Goal: Transaction & Acquisition: Book appointment/travel/reservation

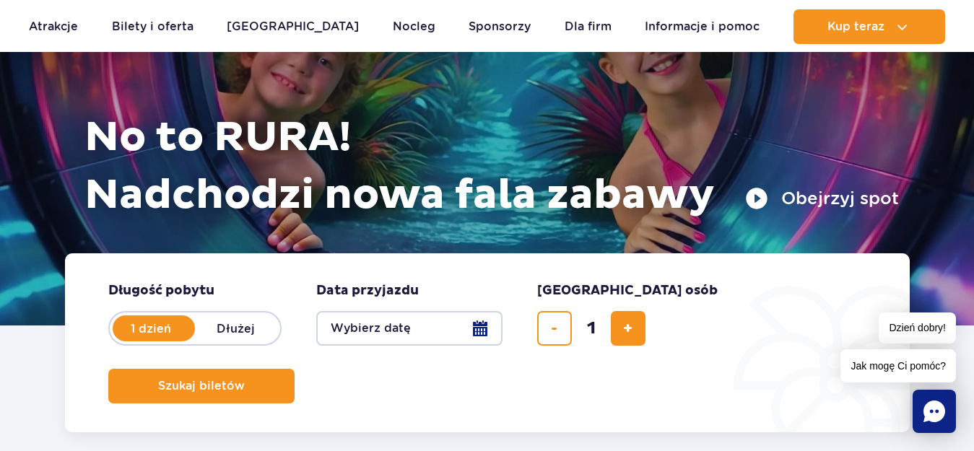
scroll to position [138, 0]
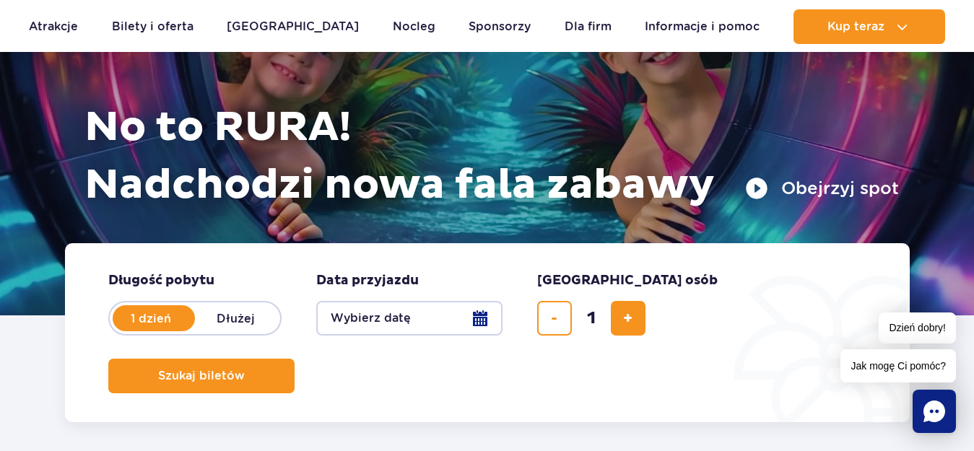
click at [479, 324] on button "Wybierz datę" at bounding box center [409, 318] width 186 height 35
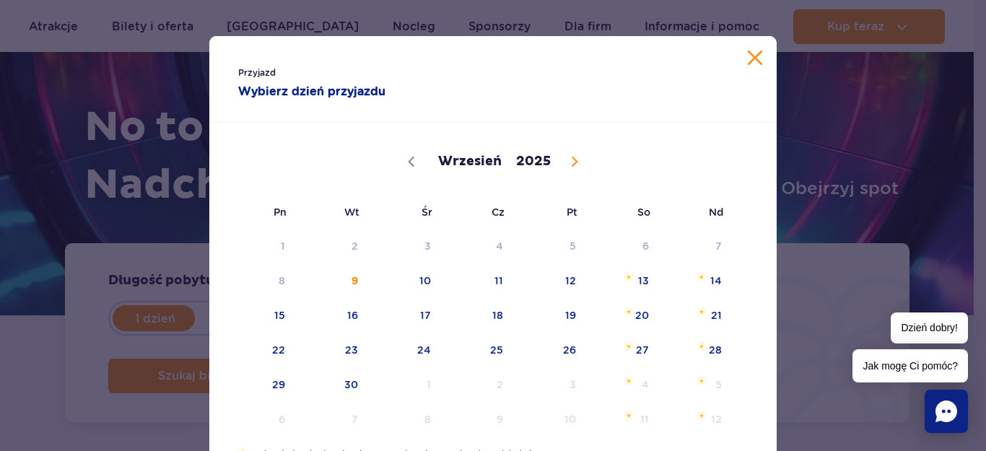
click at [748, 60] on button "Zamknij kalendarz" at bounding box center [755, 58] width 14 height 14
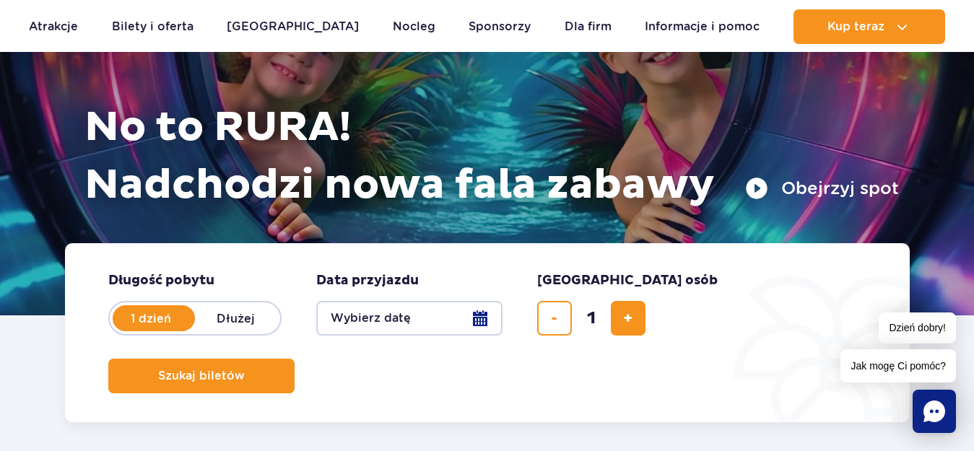
click at [253, 310] on label "Dłużej" at bounding box center [236, 318] width 82 height 30
click at [211, 331] on input "Dłużej" at bounding box center [203, 332] width 16 height 3
radio input "false"
radio input "true"
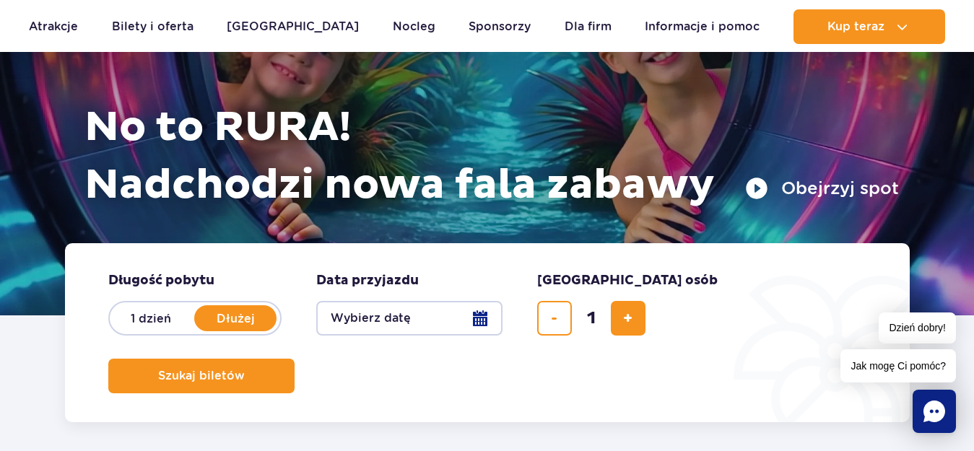
click at [481, 319] on button "Wybierz datę" at bounding box center [409, 318] width 186 height 35
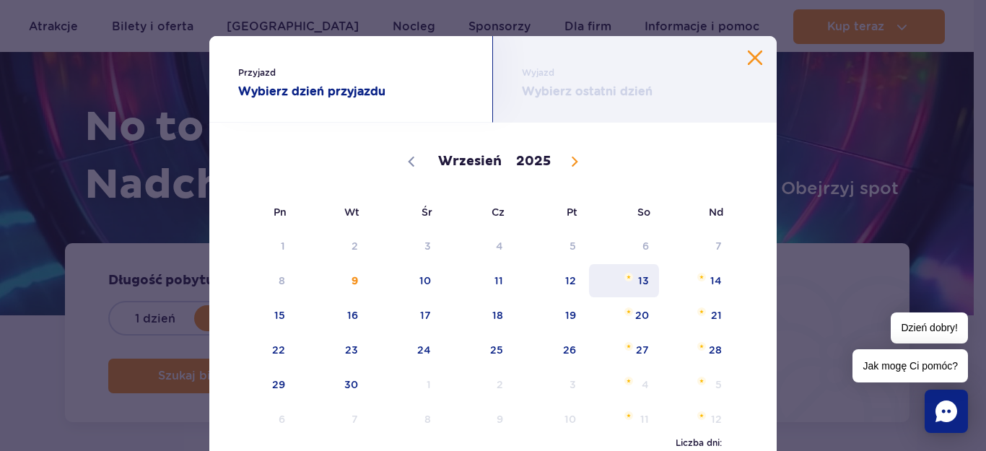
click at [638, 275] on span "13" at bounding box center [624, 280] width 73 height 33
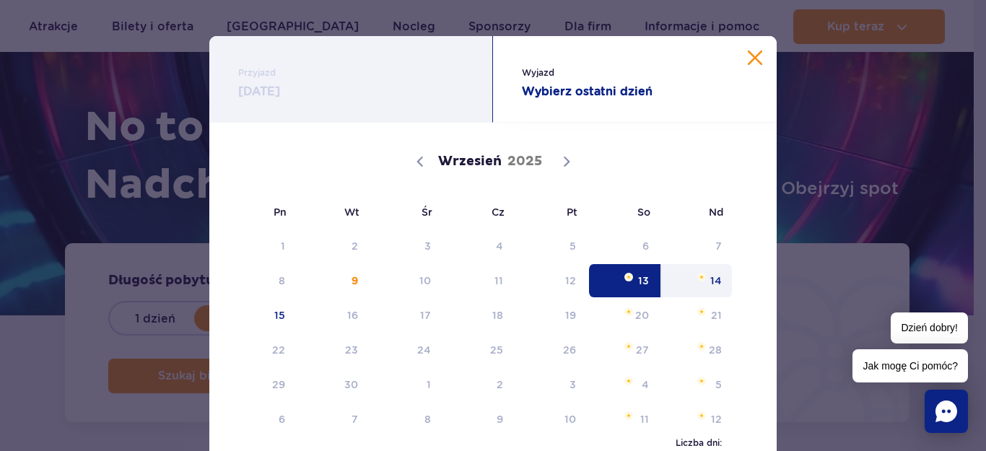
click at [698, 284] on span "14" at bounding box center [697, 280] width 73 height 33
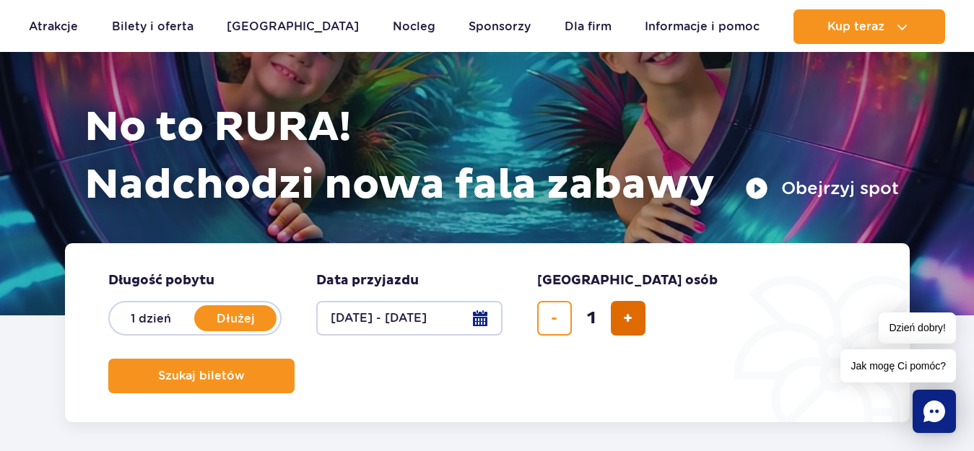
click at [643, 318] on button "dodaj bilet" at bounding box center [628, 318] width 35 height 35
type input "2"
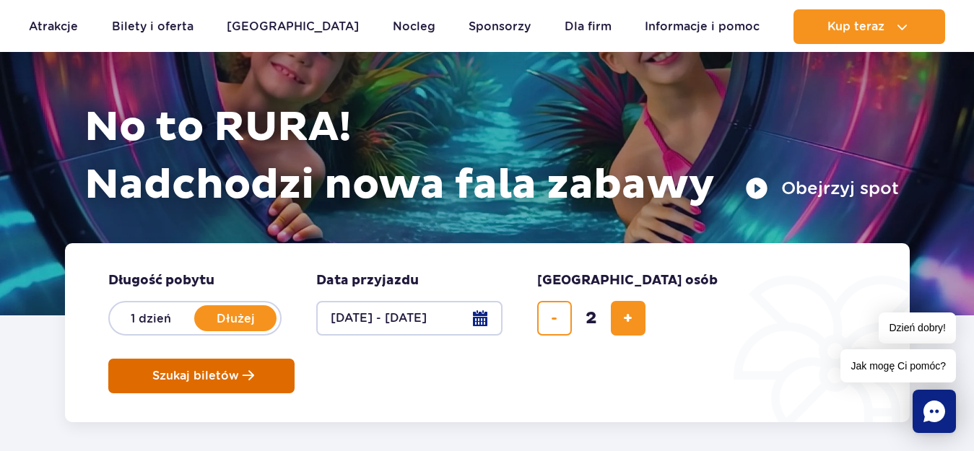
click at [295, 359] on button "Szukaj biletów" at bounding box center [201, 376] width 186 height 35
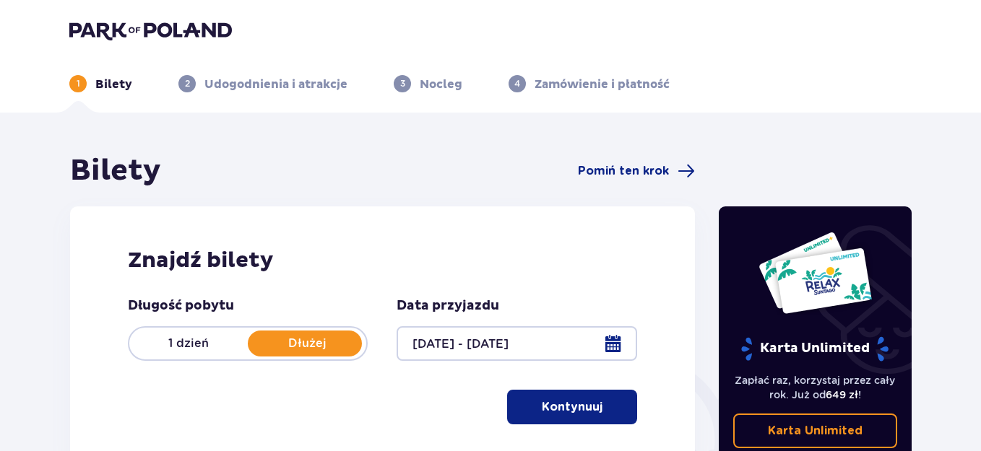
click at [585, 419] on button "Kontynuuj" at bounding box center [572, 407] width 130 height 35
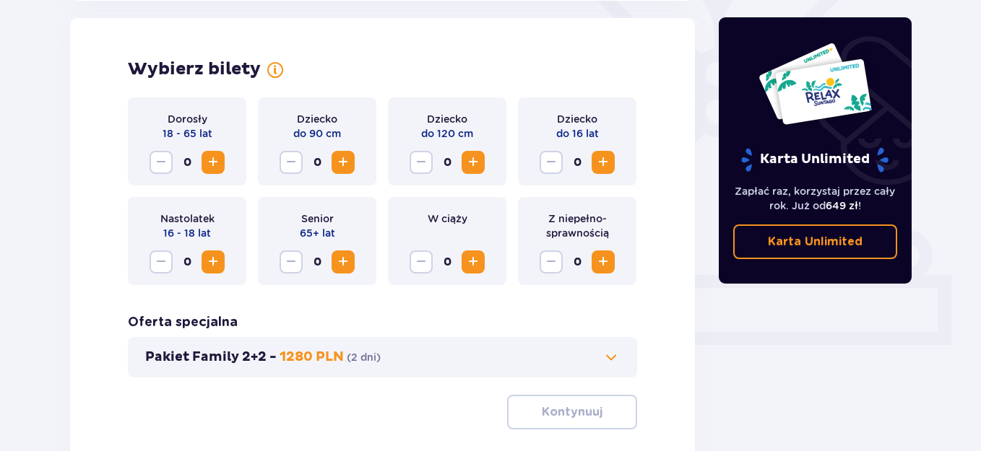
scroll to position [401, 0]
click at [213, 163] on span "Increase" at bounding box center [212, 161] width 17 height 17
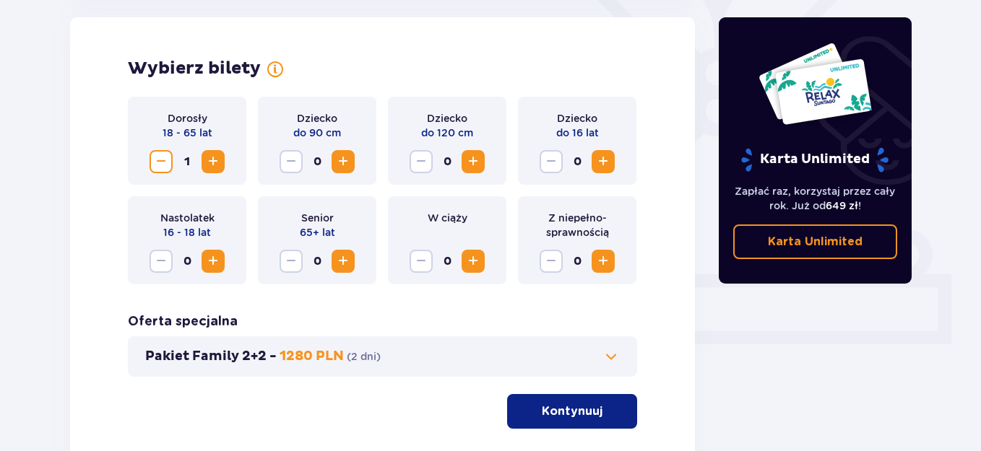
click at [213, 163] on span "Increase" at bounding box center [212, 161] width 17 height 17
click at [593, 413] on button "Kontynuuj" at bounding box center [572, 411] width 130 height 35
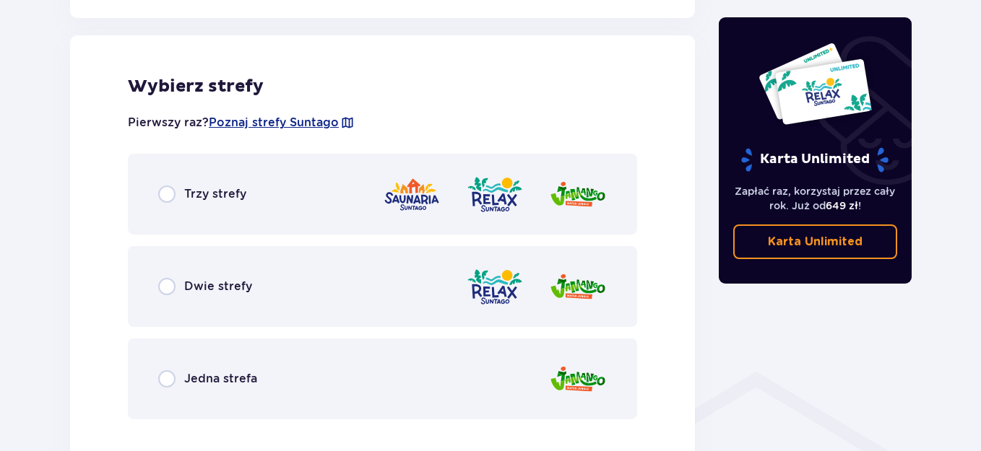
scroll to position [801, 0]
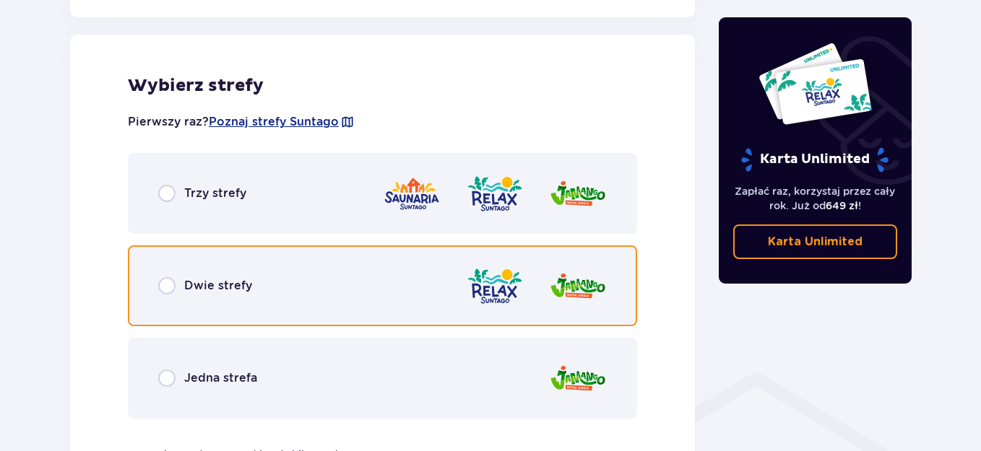
click at [166, 290] on input "radio" at bounding box center [166, 285] width 17 height 17
radio input "true"
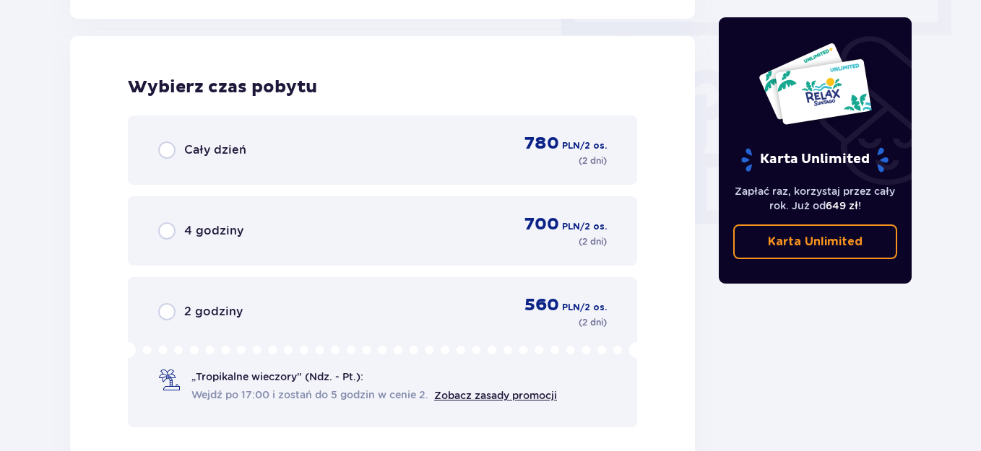
scroll to position [1304, 0]
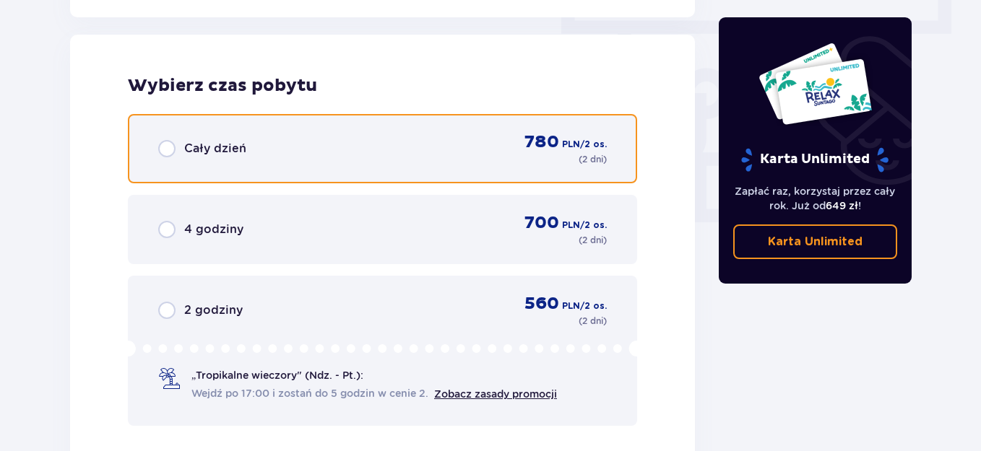
click at [169, 150] on input "radio" at bounding box center [166, 148] width 17 height 17
radio input "true"
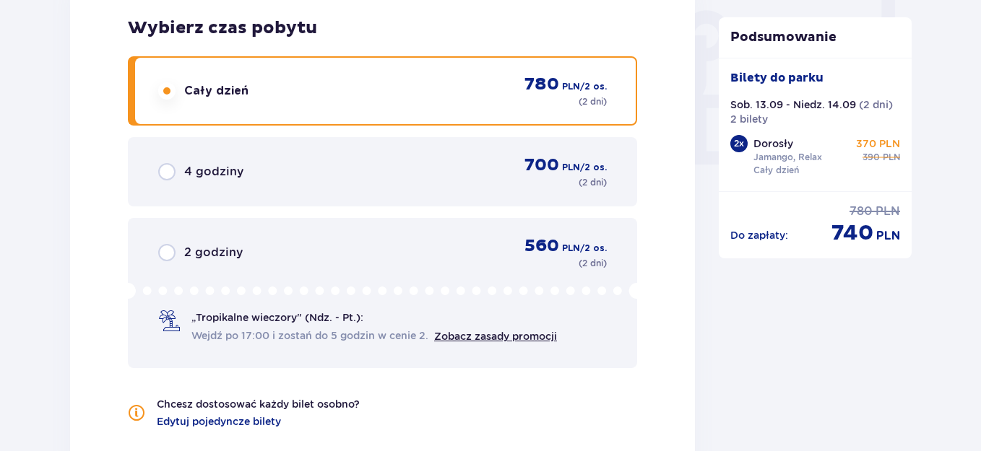
scroll to position [1588, 0]
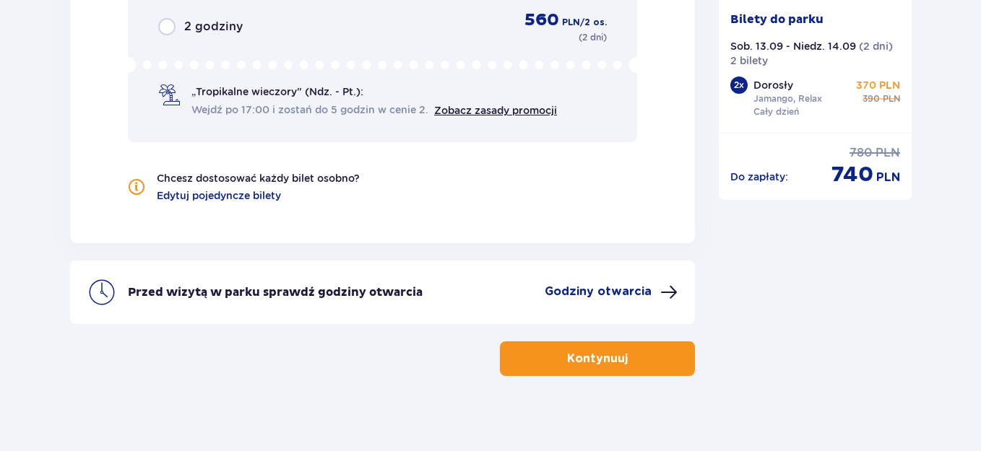
click at [621, 349] on button "Kontynuuj" at bounding box center [597, 359] width 195 height 35
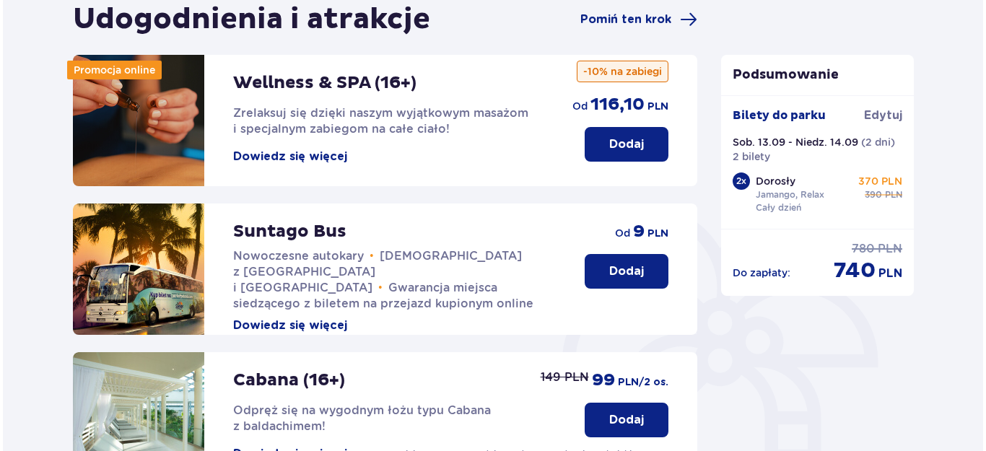
scroll to position [157, 0]
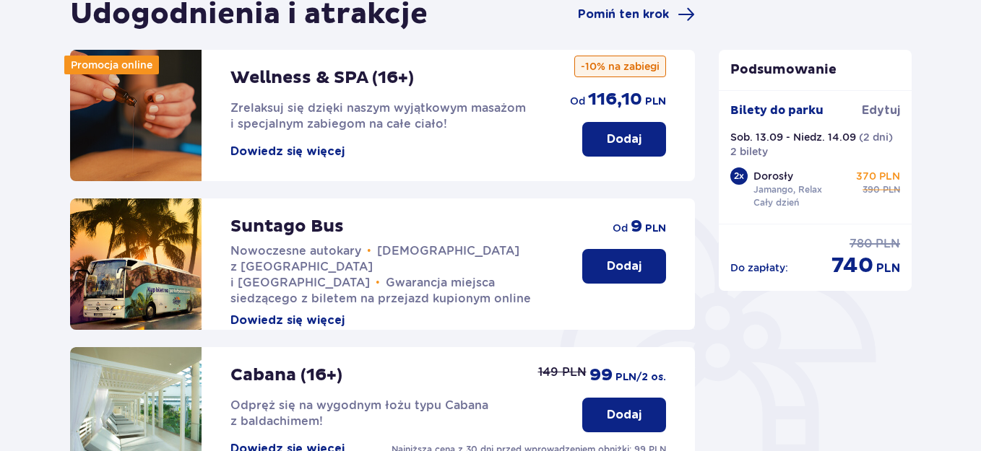
click at [296, 157] on button "Dowiedz się więcej" at bounding box center [287, 152] width 114 height 16
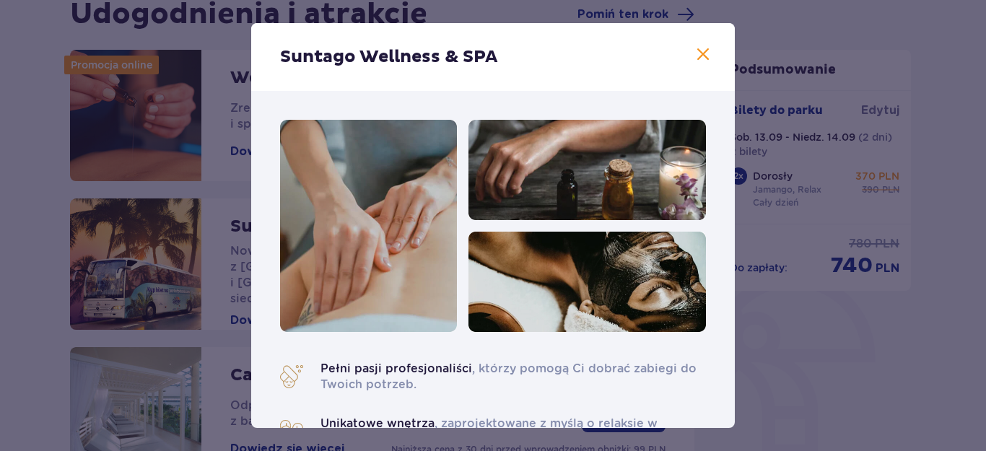
drag, startPoint x: 735, startPoint y: 110, endPoint x: 734, endPoint y: 148, distance: 37.6
click at [734, 148] on div "Suntago Wellness & SPA Pełni pasji profesjonaliści , którzy pomogą Ci dobrać za…" at bounding box center [493, 225] width 986 height 451
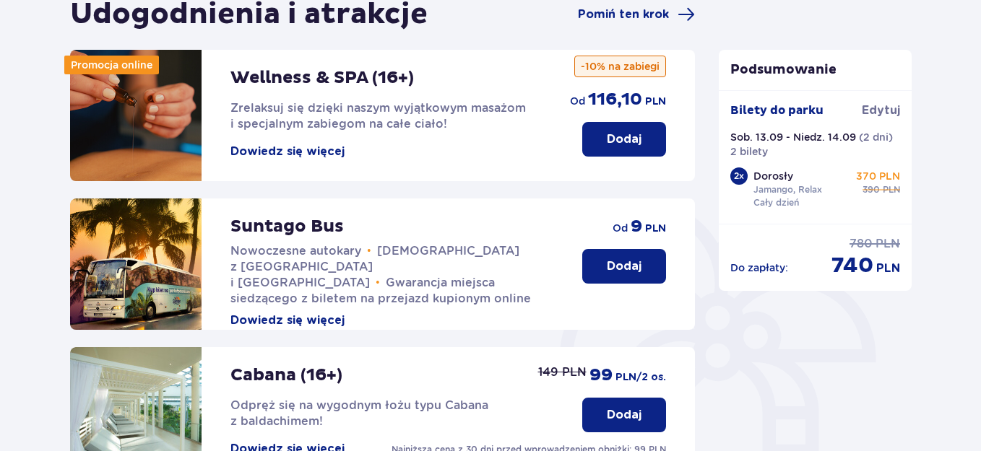
click at [323, 145] on button "Dowiedz się więcej" at bounding box center [287, 152] width 114 height 16
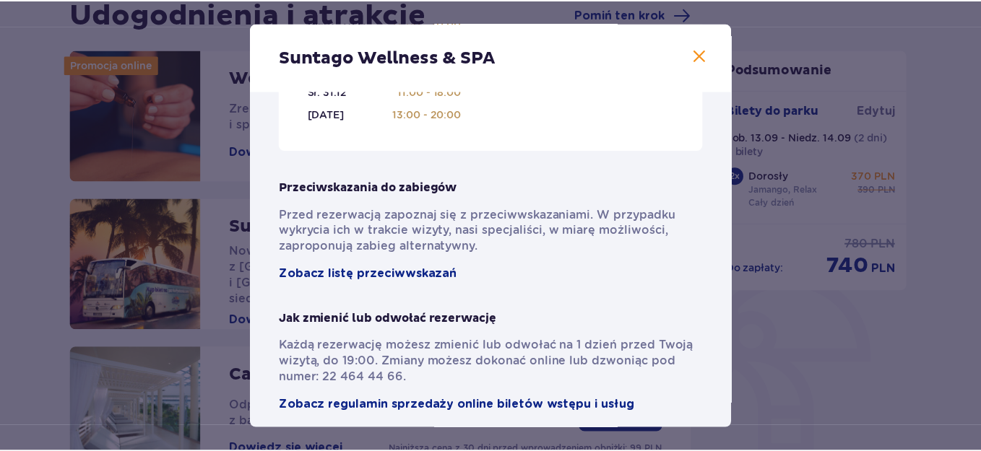
scroll to position [1110, 0]
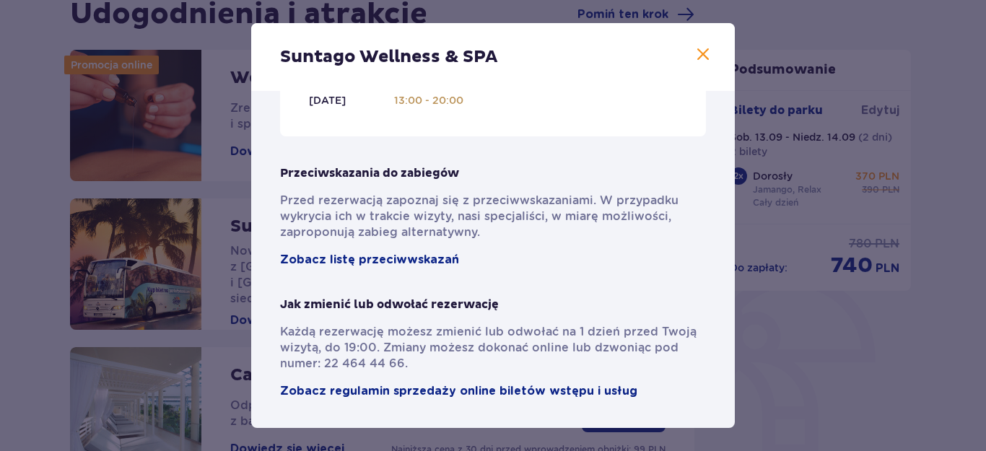
click at [699, 61] on span at bounding box center [703, 54] width 17 height 17
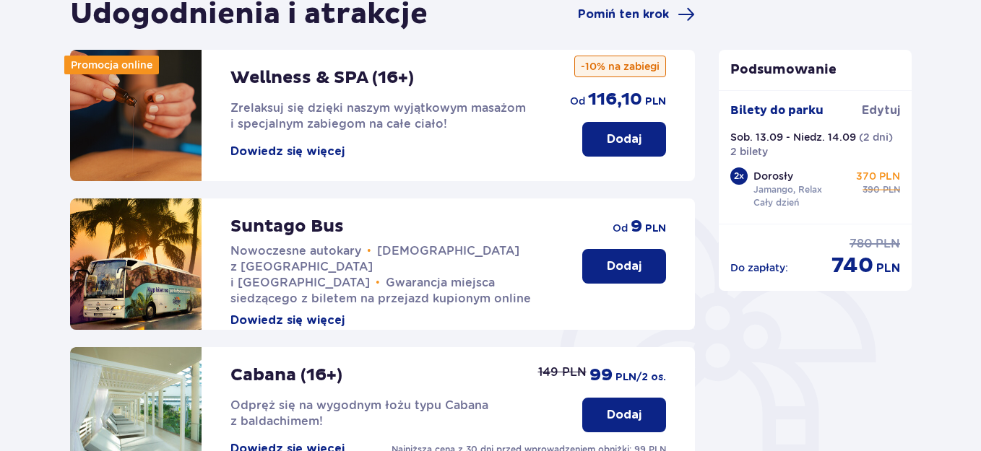
click at [595, 144] on button "Dodaj" at bounding box center [624, 139] width 84 height 35
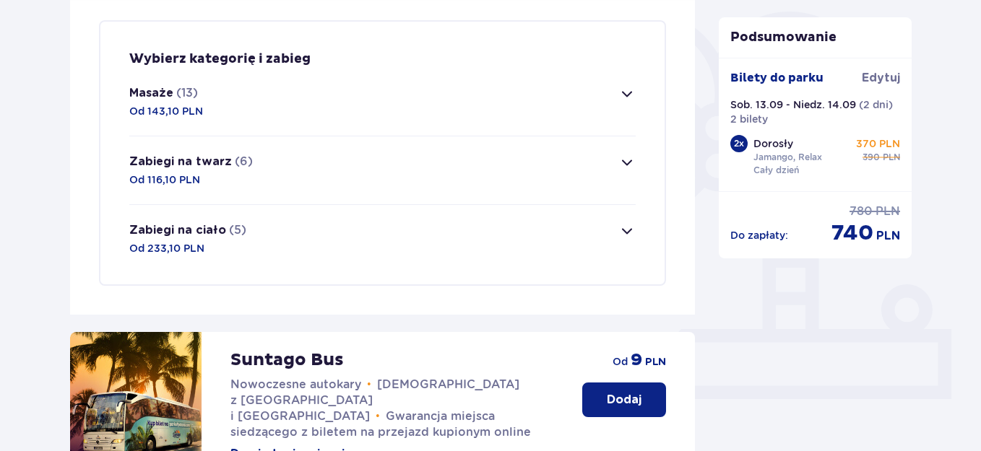
scroll to position [349, 0]
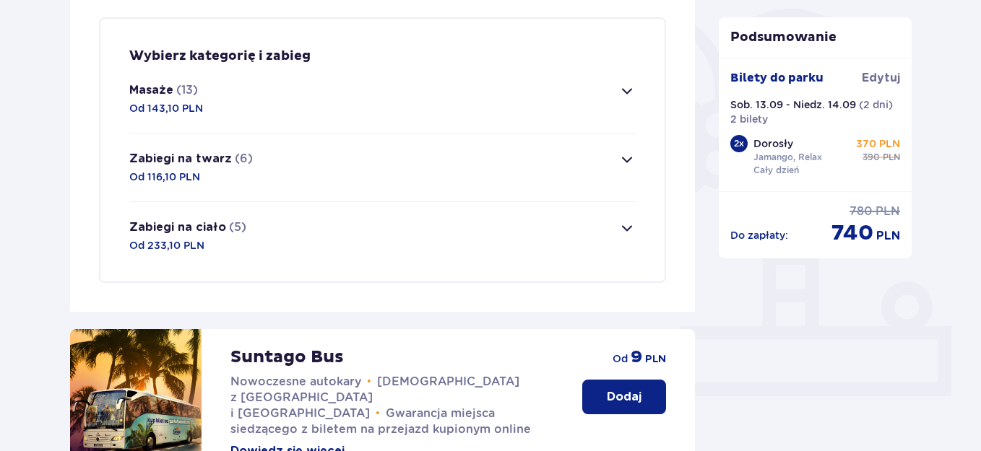
click at [622, 92] on span "button" at bounding box center [626, 90] width 17 height 17
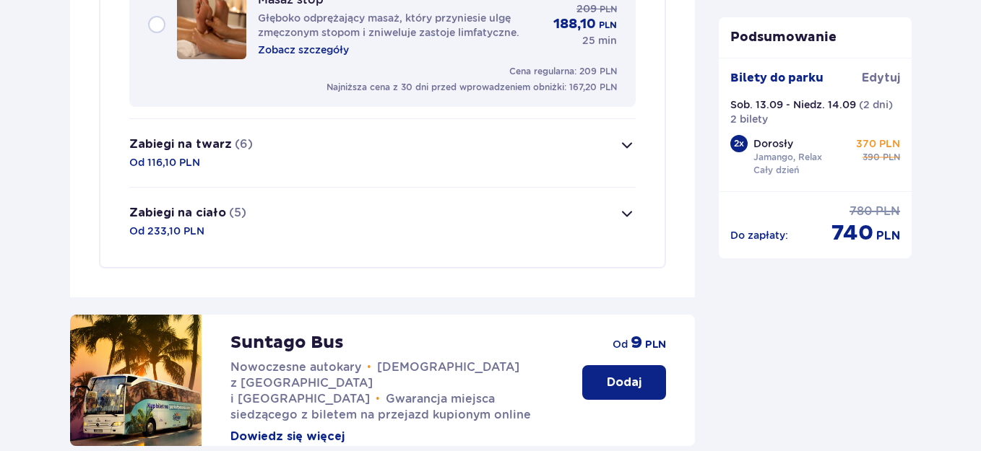
scroll to position [2203, 0]
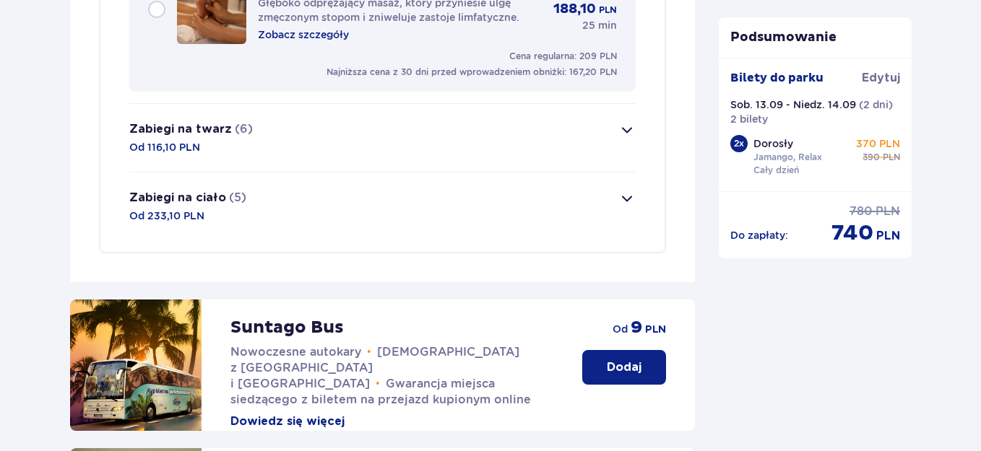
click at [624, 131] on span "button" at bounding box center [626, 129] width 17 height 17
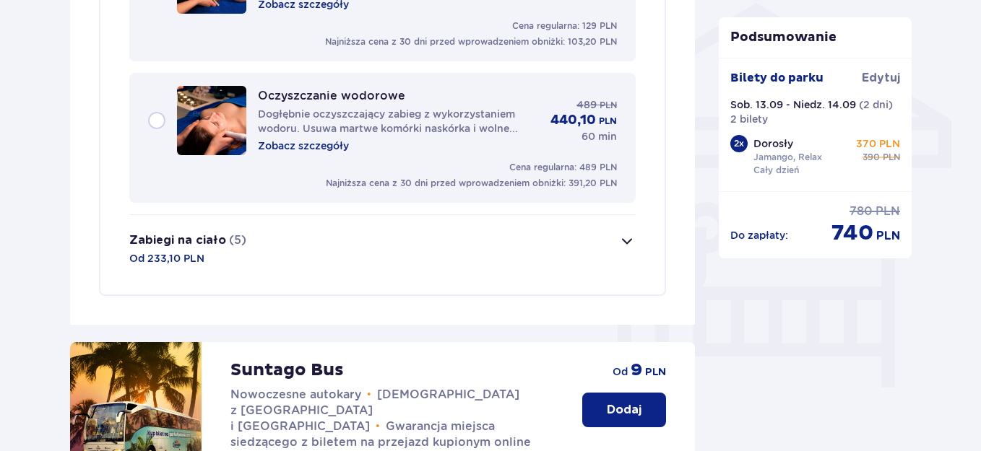
scroll to position [1163, 0]
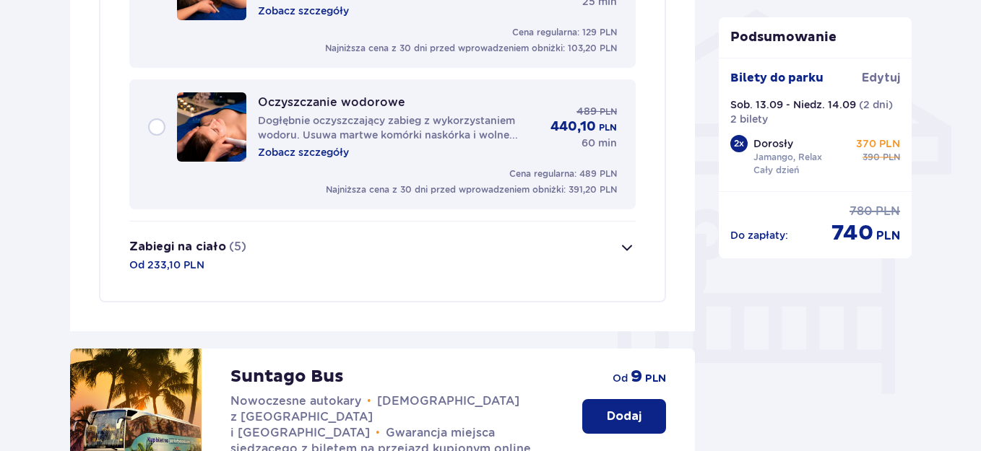
click at [626, 247] on span "button" at bounding box center [626, 247] width 17 height 17
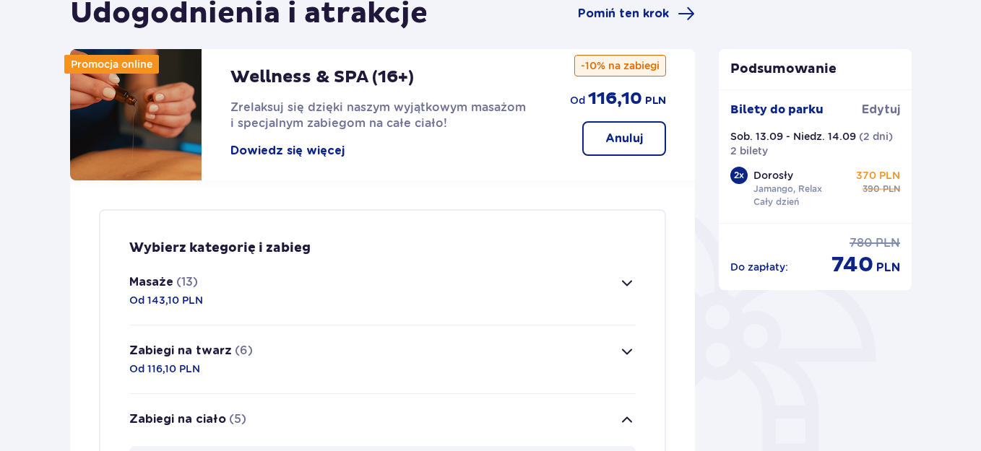
scroll to position [26, 0]
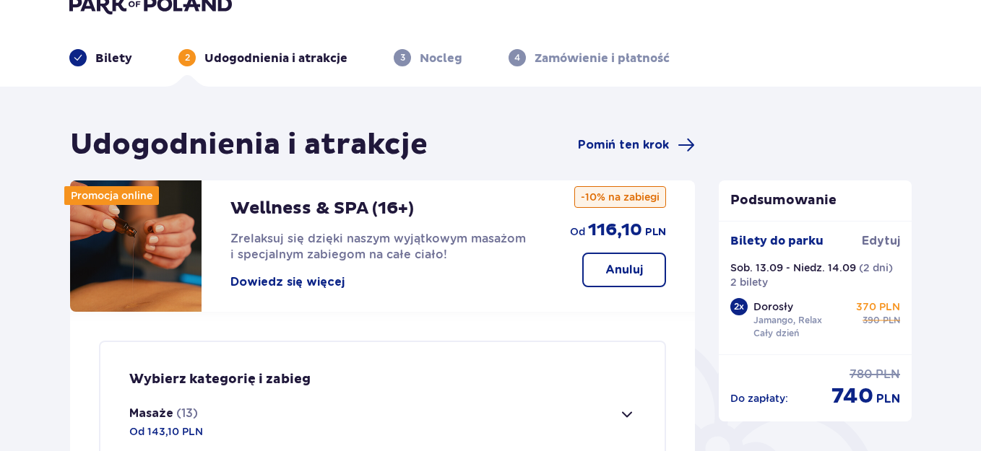
click at [641, 269] on p "Anuluj" at bounding box center [624, 270] width 38 height 16
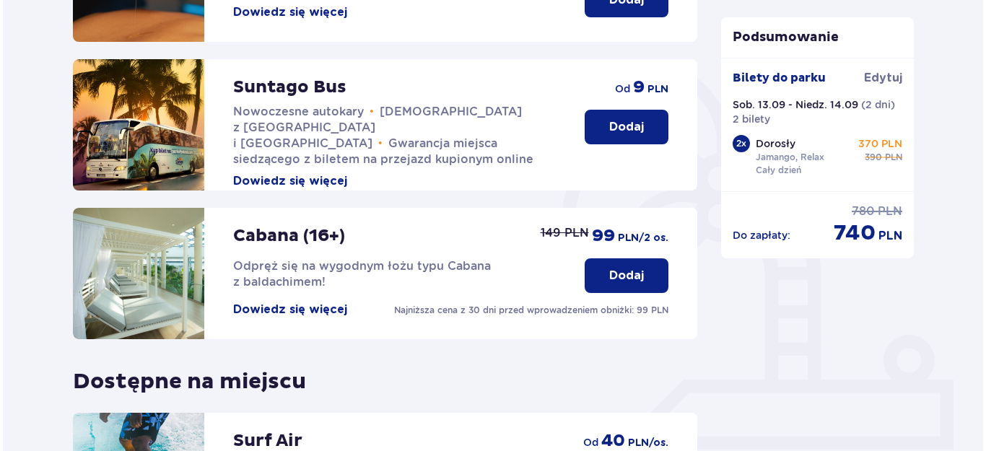
scroll to position [311, 0]
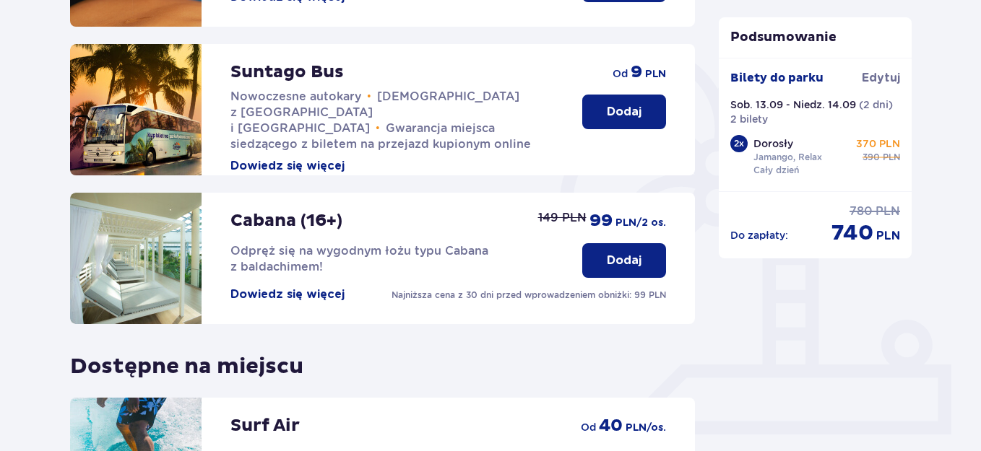
click at [320, 290] on button "Dowiedz się więcej" at bounding box center [287, 295] width 114 height 16
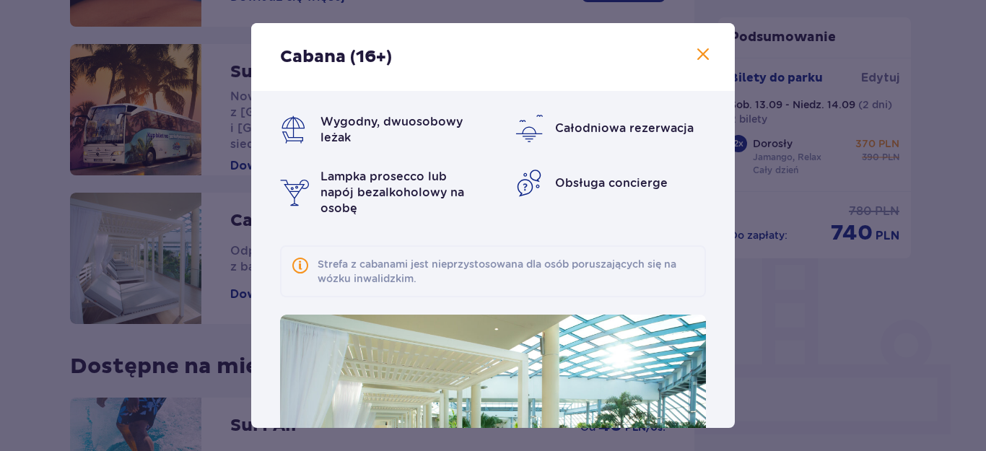
click at [523, 186] on img at bounding box center [529, 183] width 29 height 29
click at [703, 63] on span at bounding box center [703, 54] width 17 height 17
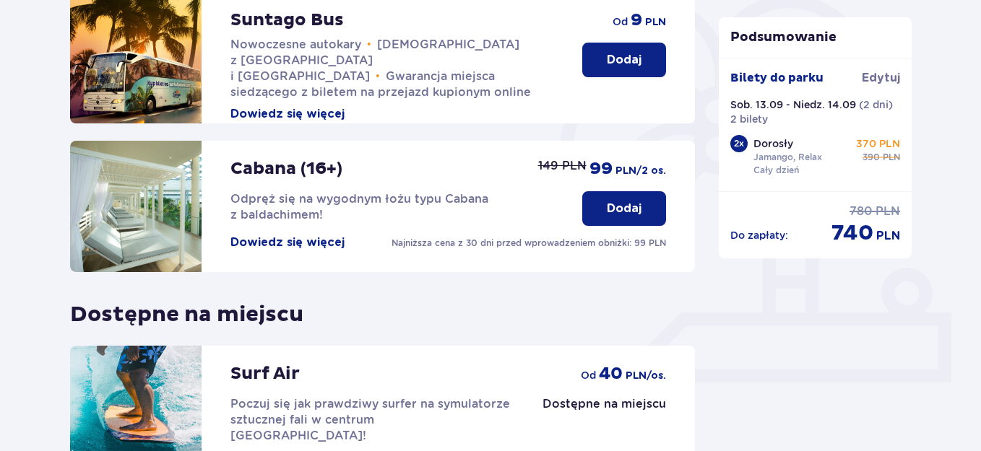
scroll to position [528, 0]
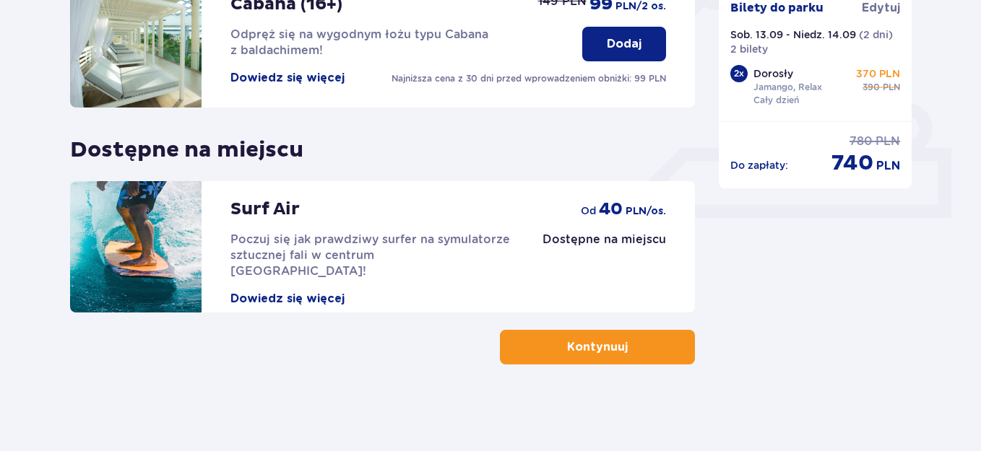
click at [665, 361] on button "Kontynuuj" at bounding box center [597, 347] width 195 height 35
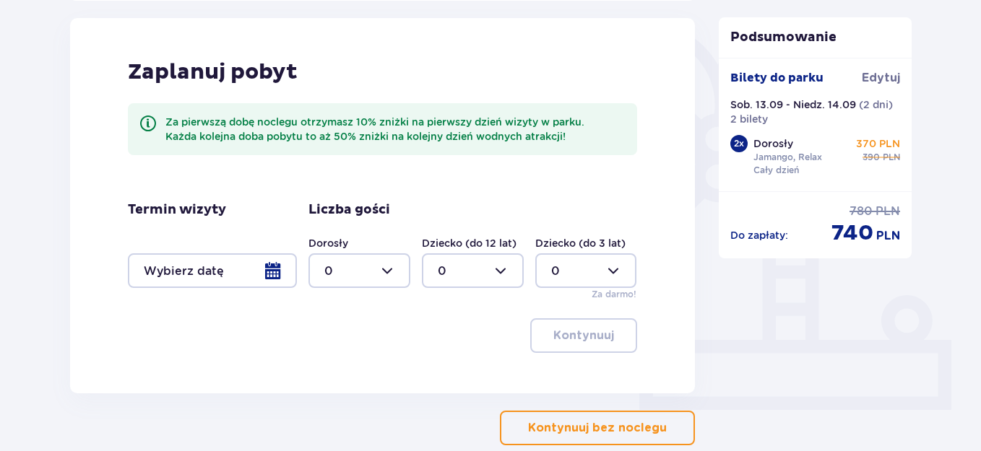
scroll to position [372, 0]
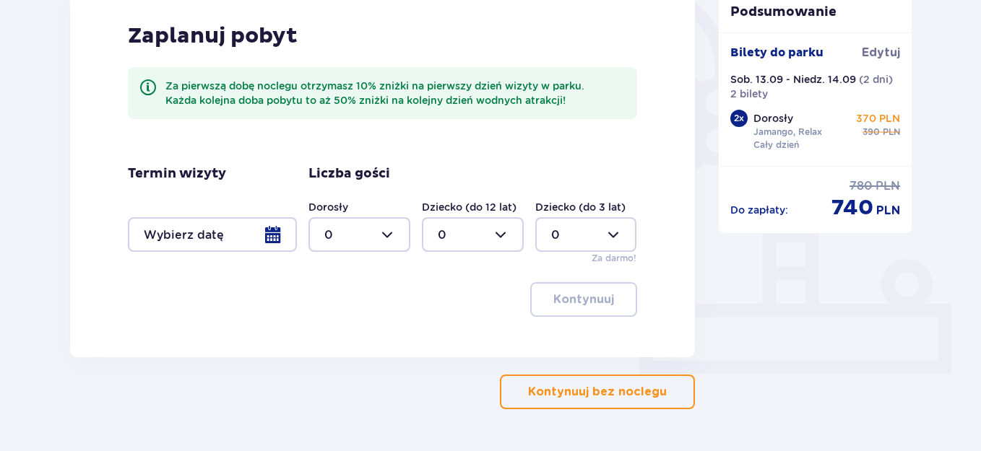
click at [277, 228] on div at bounding box center [212, 234] width 169 height 35
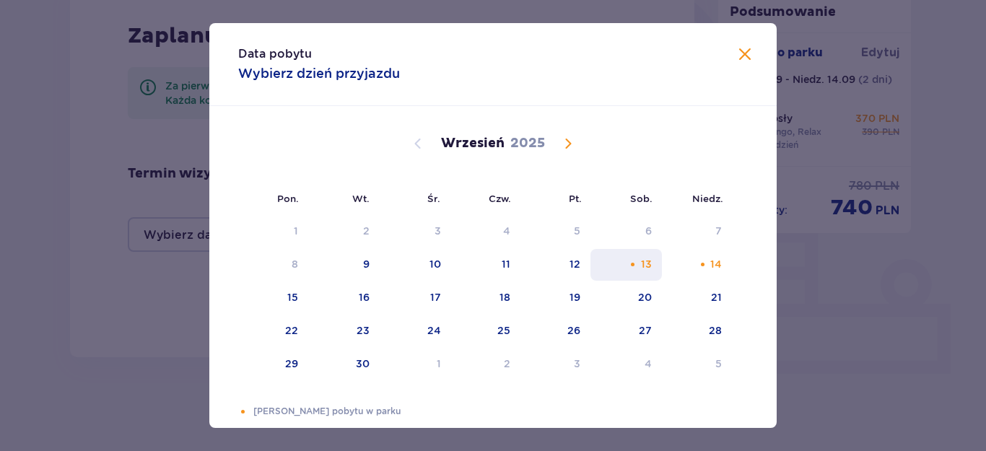
click at [640, 273] on div "13" at bounding box center [626, 265] width 71 height 32
click at [710, 266] on div "14" at bounding box center [716, 264] width 12 height 14
type input "[DATE] - [DATE]"
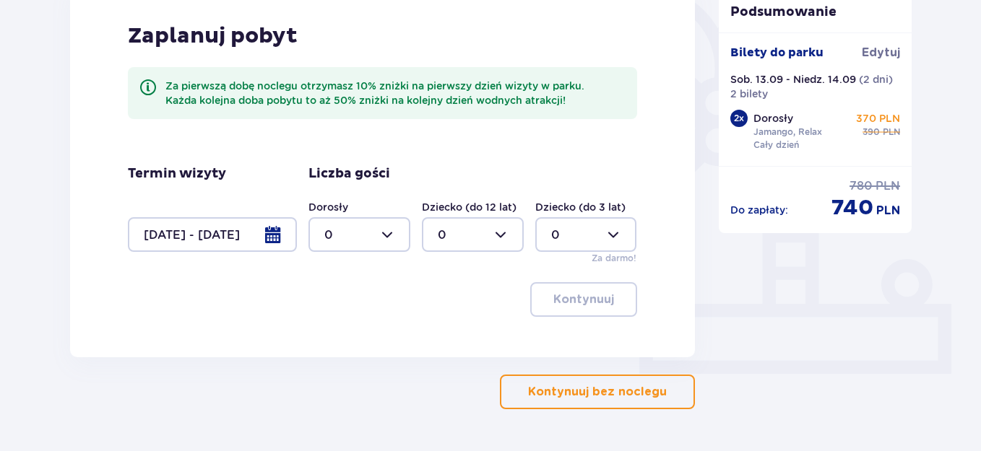
click at [392, 239] on div at bounding box center [359, 234] width 102 height 35
click at [360, 334] on div "2" at bounding box center [359, 339] width 70 height 16
type input "2"
click at [585, 292] on p "Kontynuuj" at bounding box center [583, 300] width 61 height 16
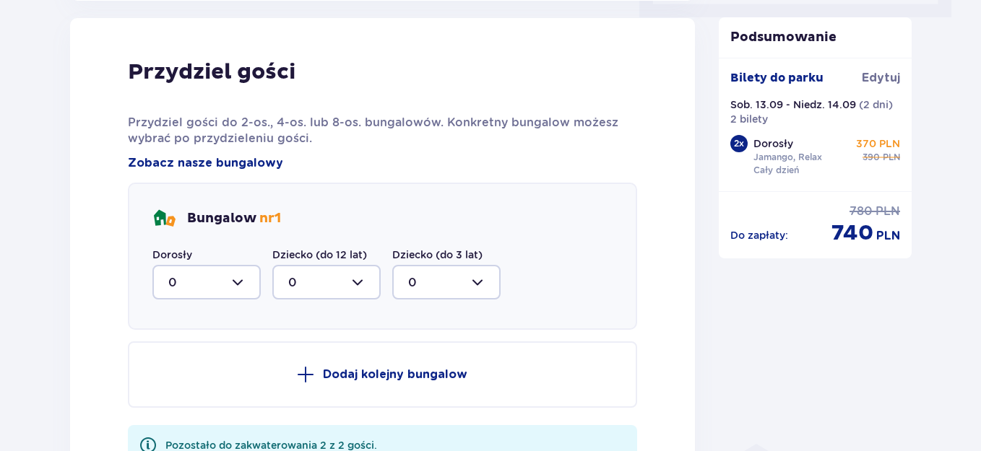
scroll to position [729, 0]
click at [236, 278] on div at bounding box center [206, 281] width 108 height 35
click at [203, 390] on div "2" at bounding box center [206, 386] width 77 height 16
type input "2"
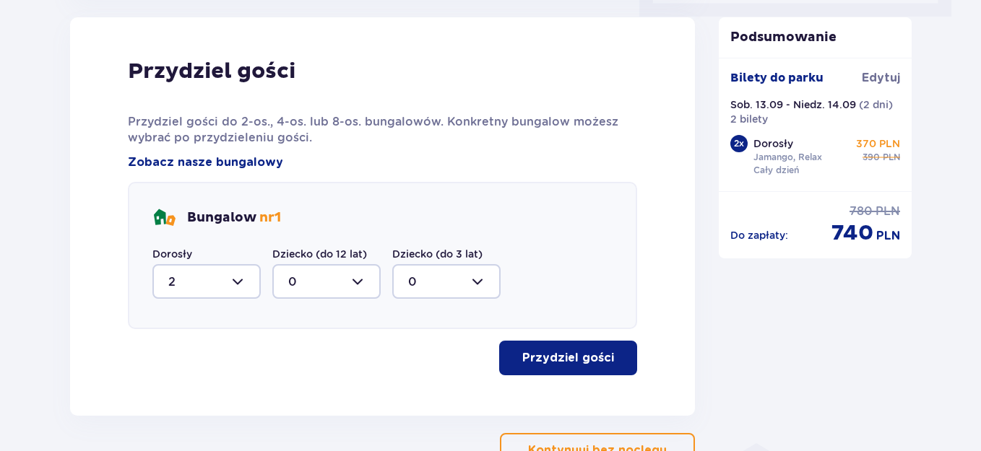
click at [535, 357] on p "Przydziel gości" at bounding box center [568, 358] width 92 height 16
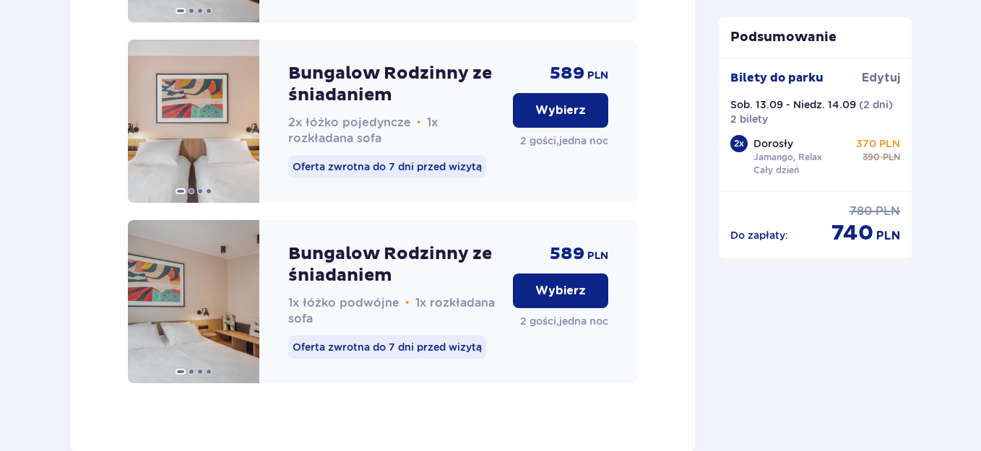
scroll to position [1648, 0]
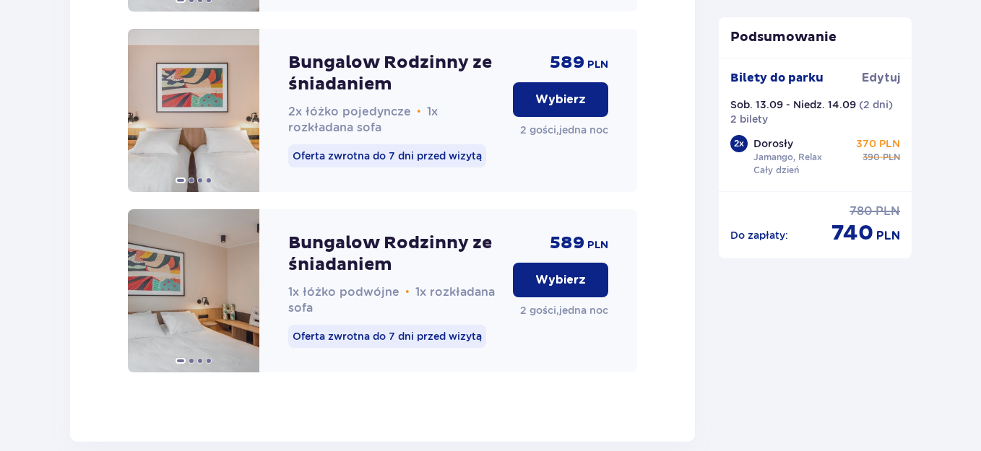
click at [553, 297] on button "Wybierz" at bounding box center [560, 280] width 95 height 35
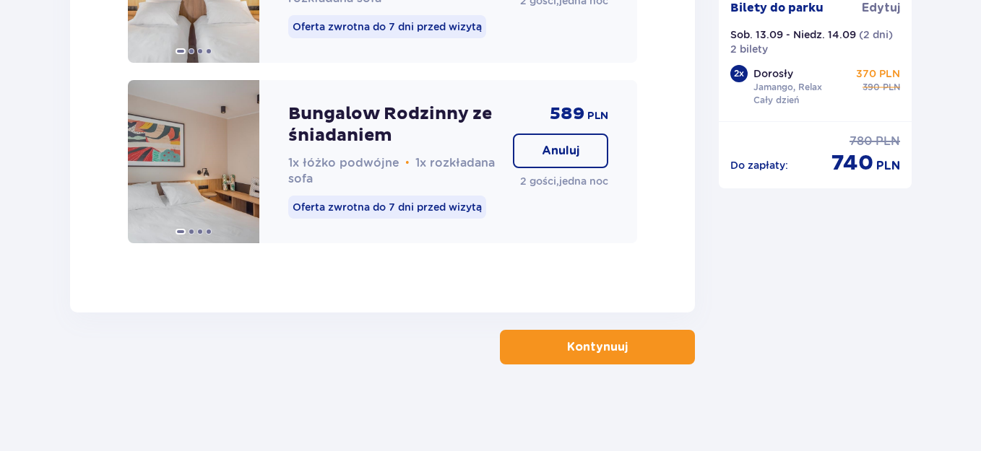
scroll to position [1791, 0]
click at [615, 347] on button "Kontynuuj" at bounding box center [597, 347] width 195 height 35
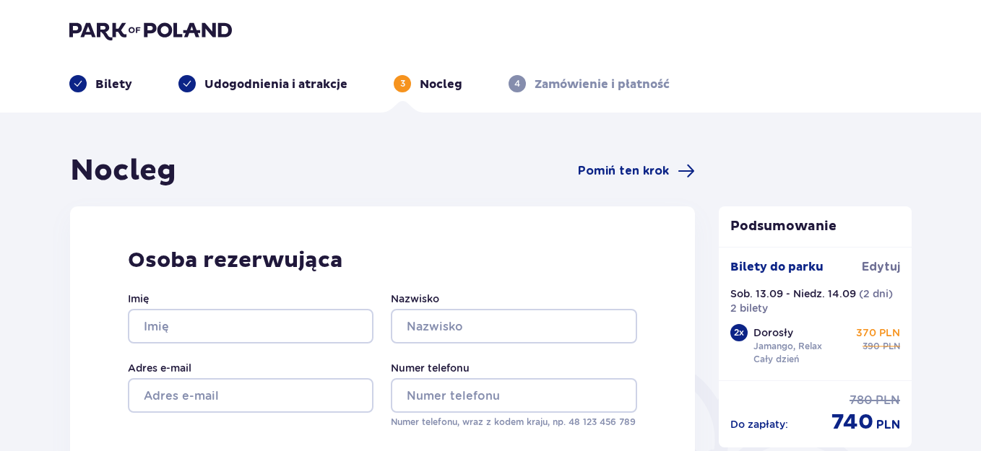
click at [417, 88] on div "3 Nocleg" at bounding box center [428, 83] width 69 height 17
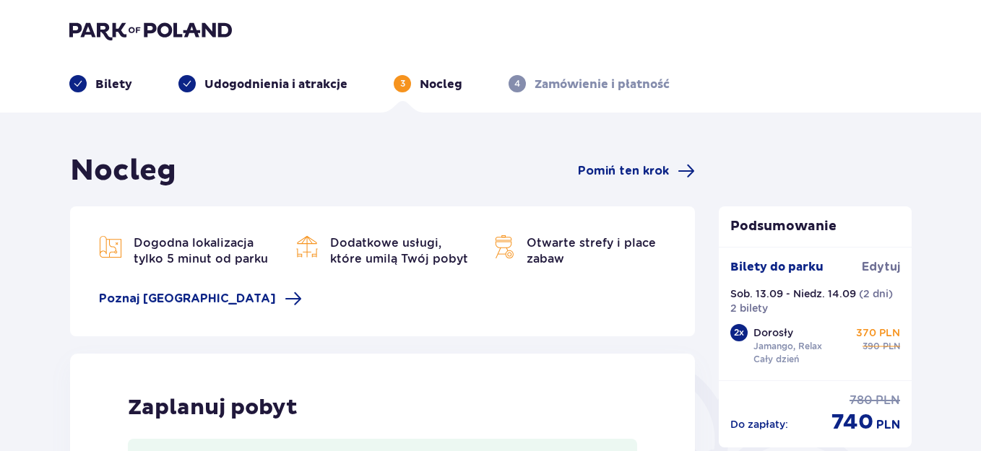
type input "0"
